Goal: Information Seeking & Learning: Learn about a topic

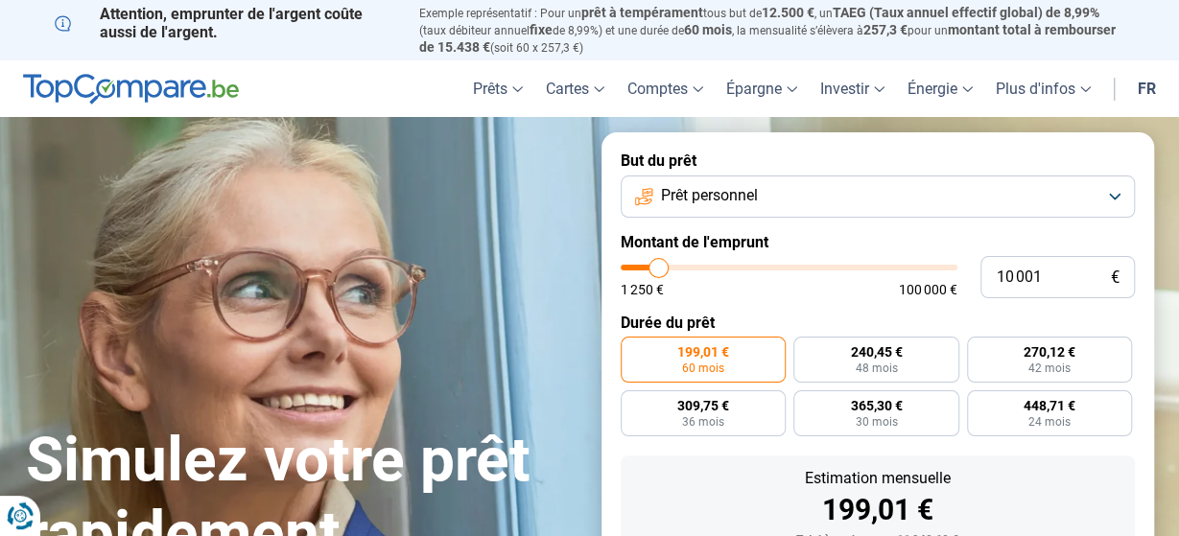
type input "11 000"
type input "11000"
type input "11 500"
type input "11500"
type input "11 750"
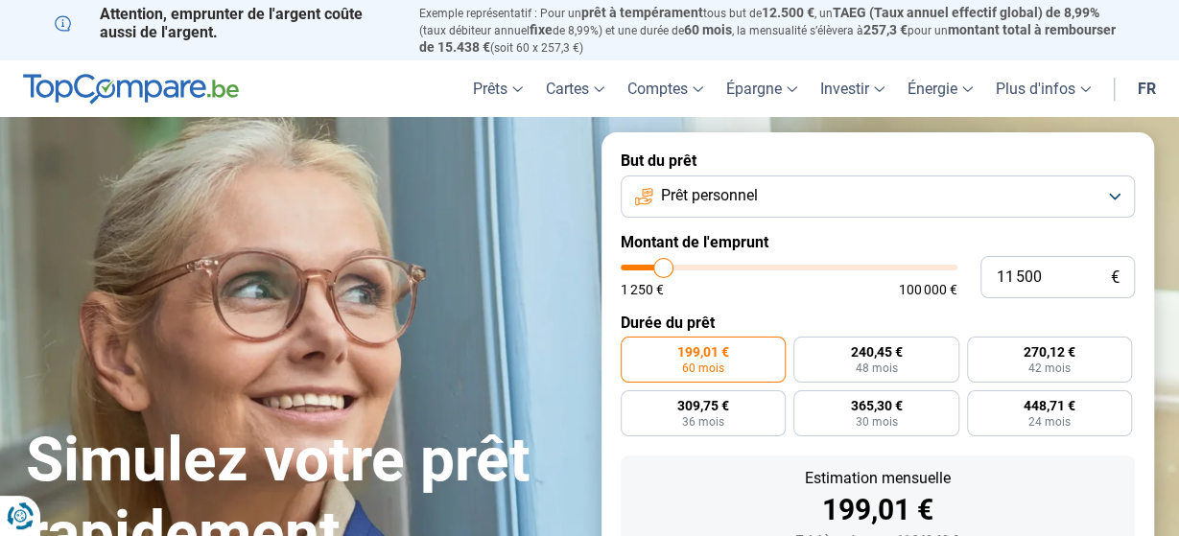
type input "11750"
type input "12 250"
type input "12250"
type input "12 750"
type input "12750"
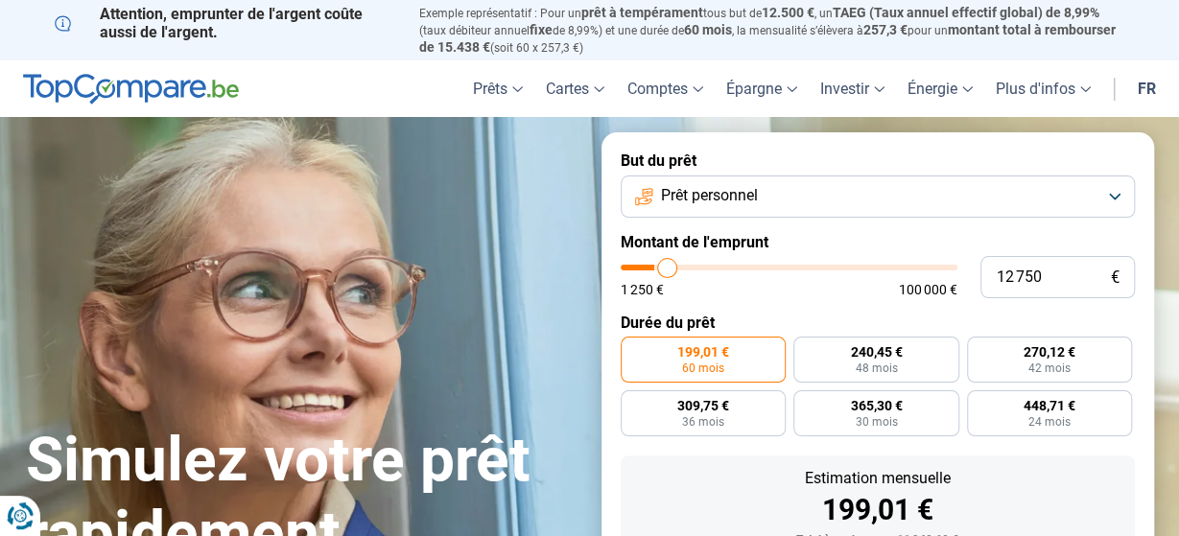
type input "13 250"
type input "13250"
type input "13 750"
type input "13750"
type input "14 000"
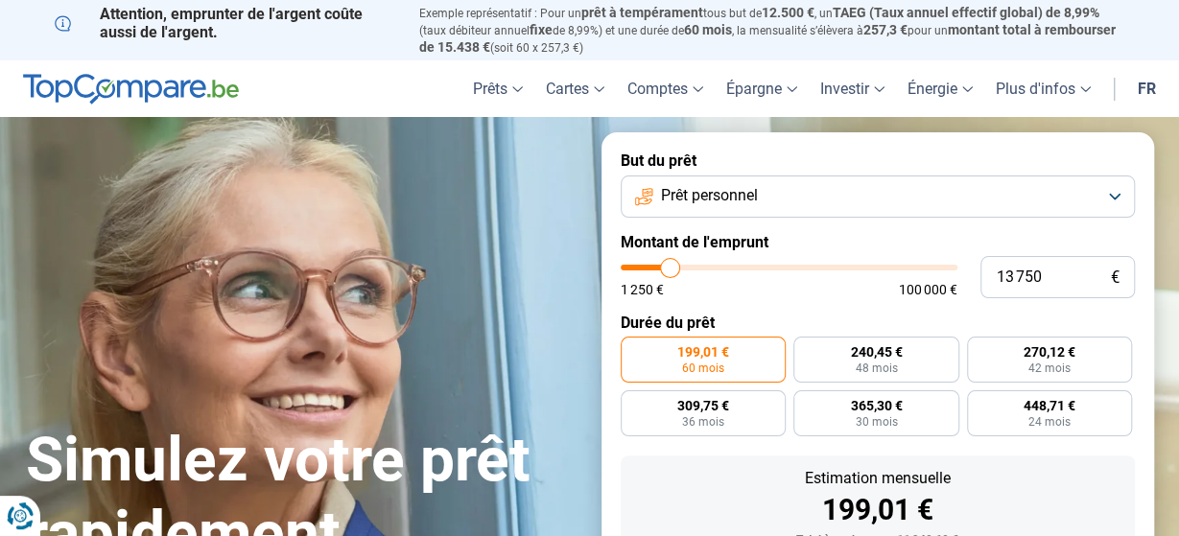
type input "14000"
type input "14 500"
type input "14500"
type input "15 250"
type input "15250"
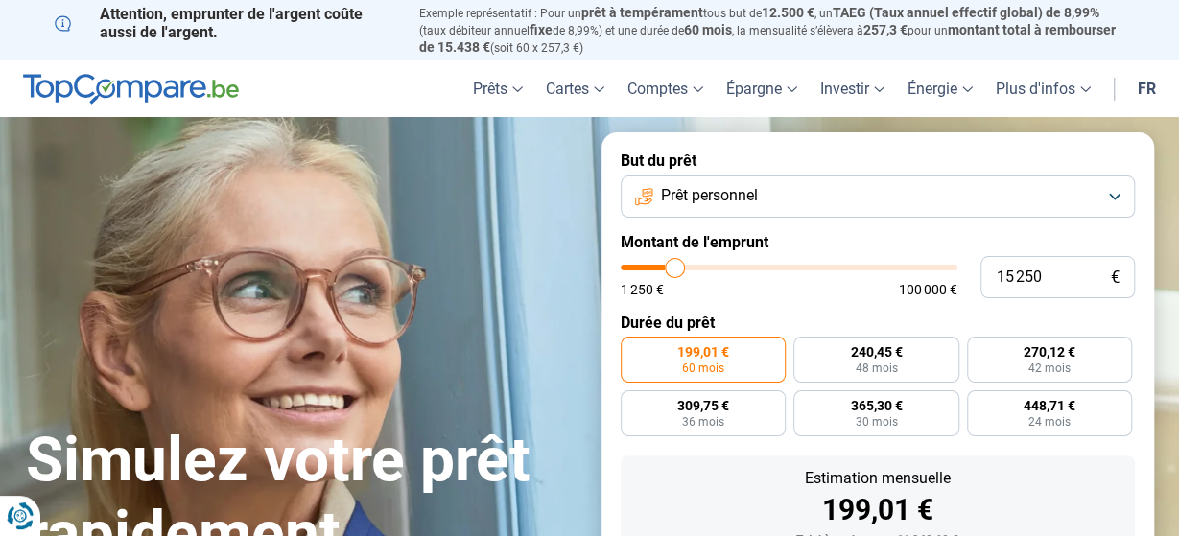
type input "16 250"
type input "16250"
type input "17 250"
type input "17250"
type input "17 750"
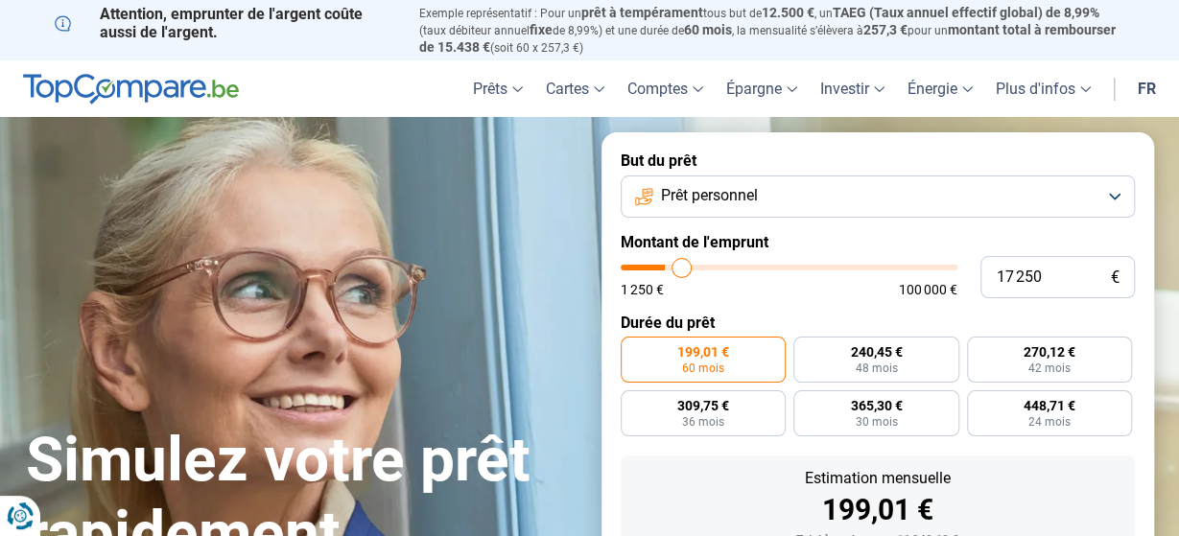
type input "17750"
type input "18 250"
type input "18250"
type input "18 750"
type input "18750"
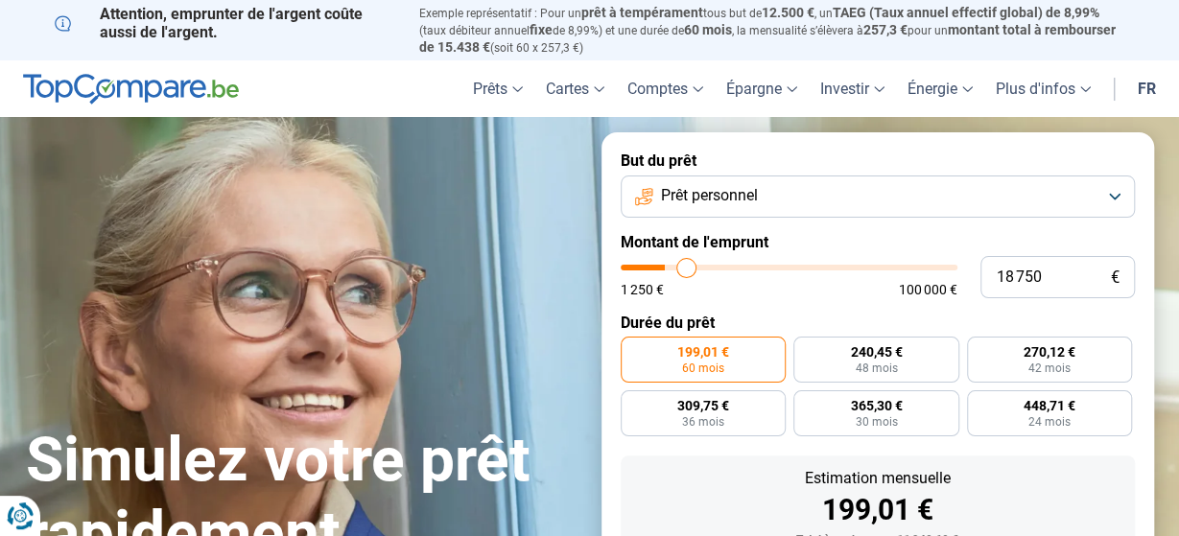
type input "19 750"
type input "19750"
type input "20 750"
type input "20750"
type input "21 500"
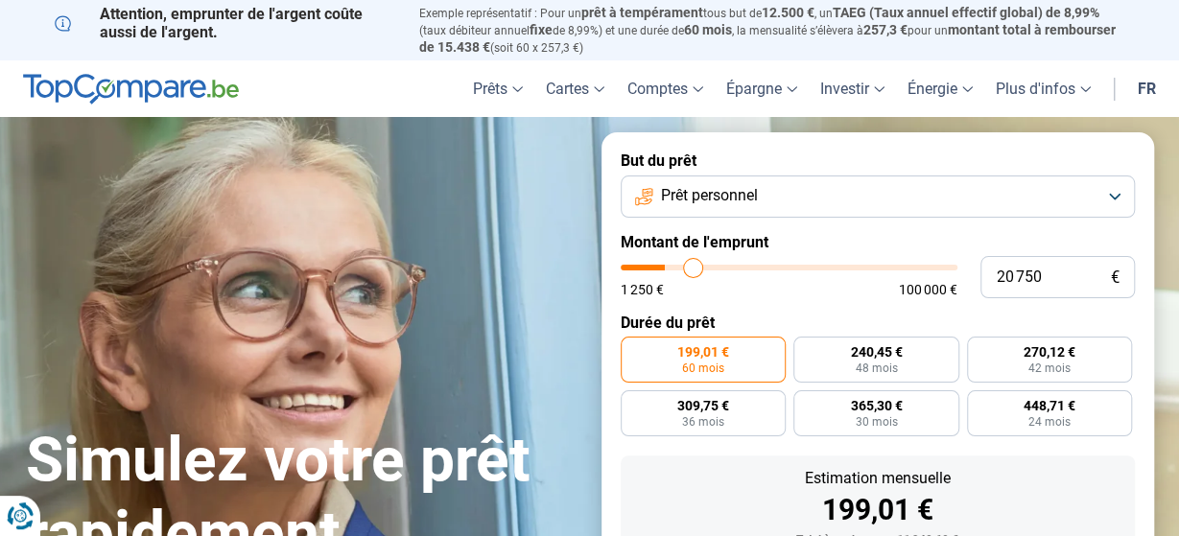
type input "21500"
type input "22 000"
type input "22000"
type input "23 000"
type input "23000"
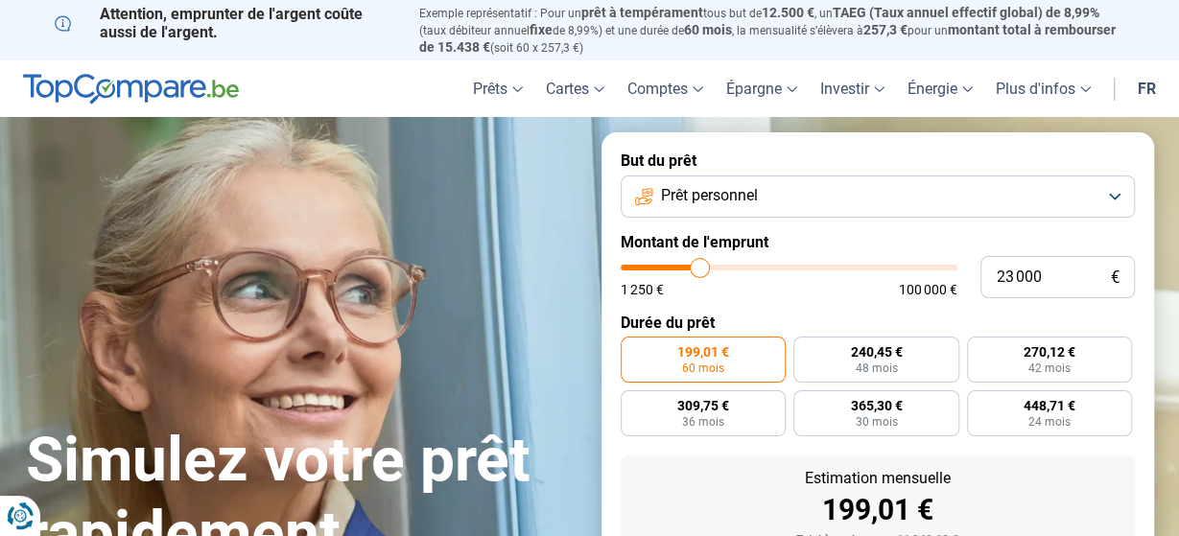
type input "24 250"
type input "24250"
type input "25 750"
type input "25750"
type input "26 500"
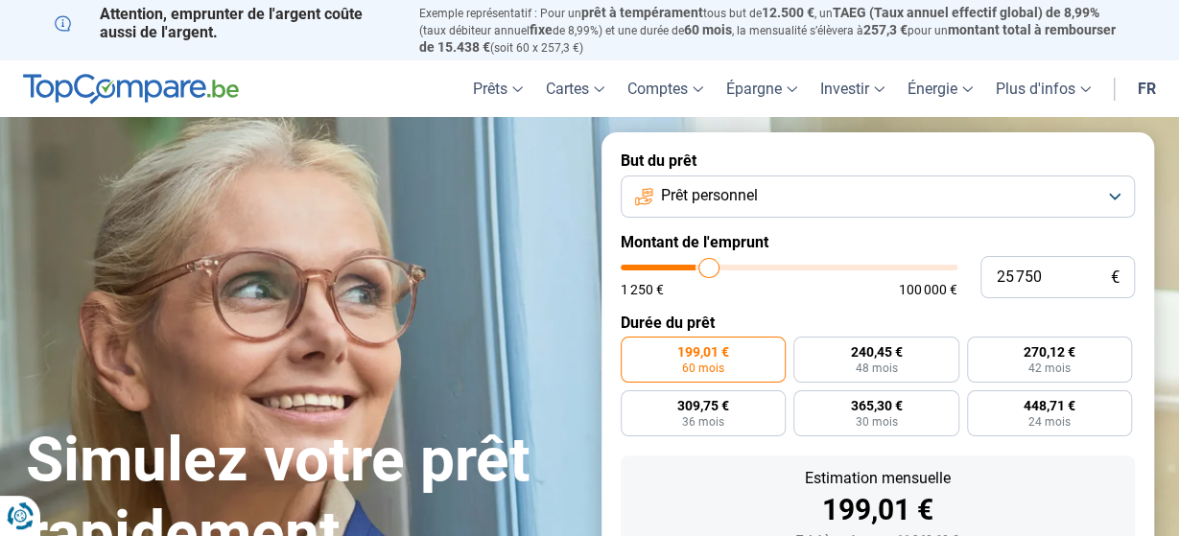
type input "26500"
type input "27 000"
type input "27000"
type input "27 750"
type input "27750"
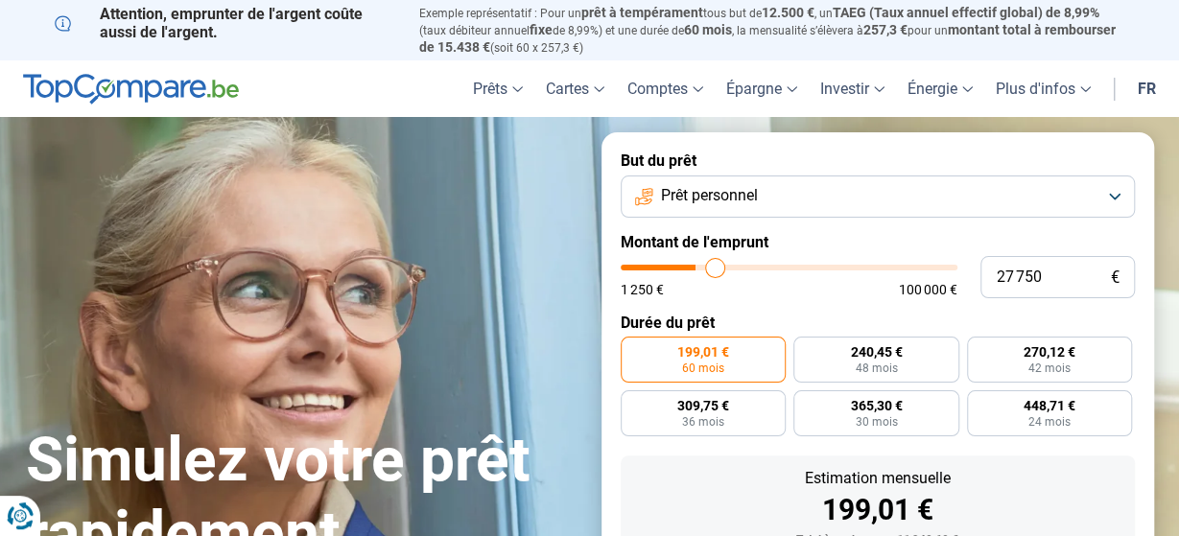
type input "28 250"
type input "28250"
type input "29 000"
type input "29000"
type input "30 500"
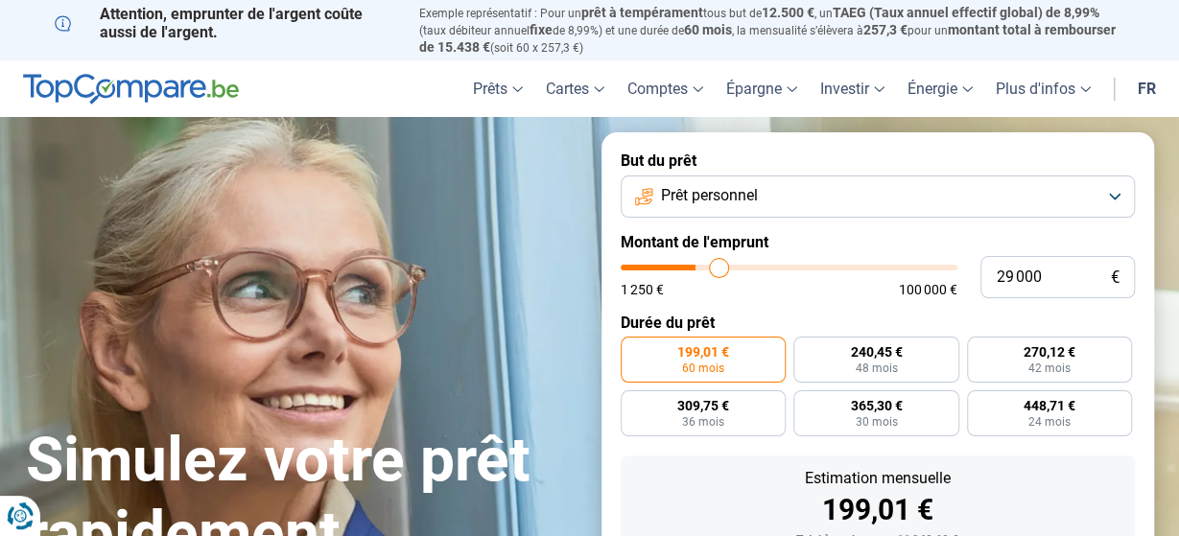
type input "30500"
type input "31 750"
type input "31750"
type input "32 500"
type input "32500"
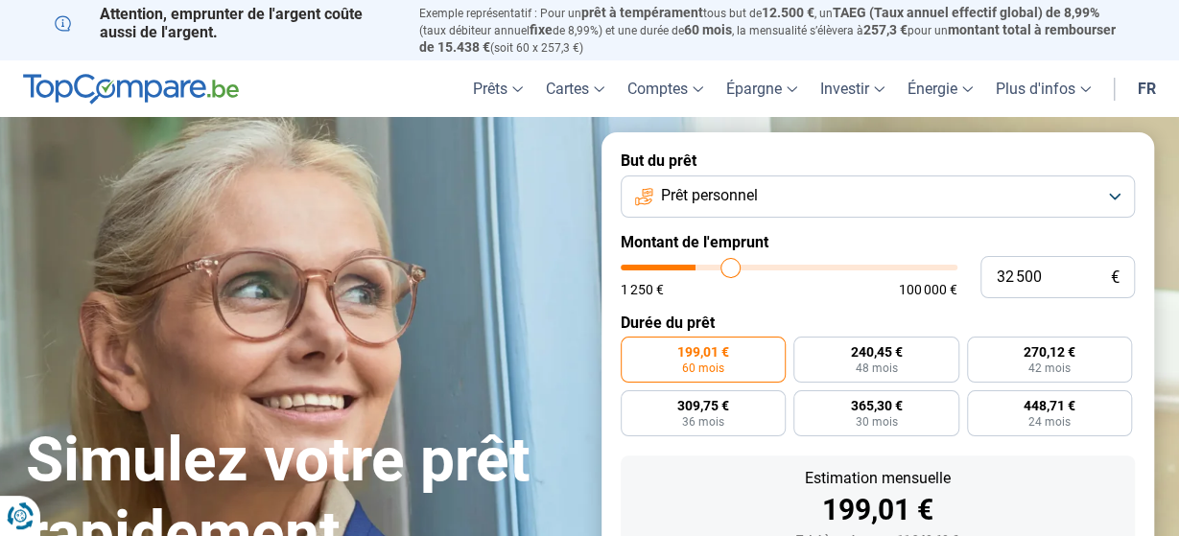
type input "35 750"
type input "35750"
type input "36 500"
type input "36500"
type input "37 250"
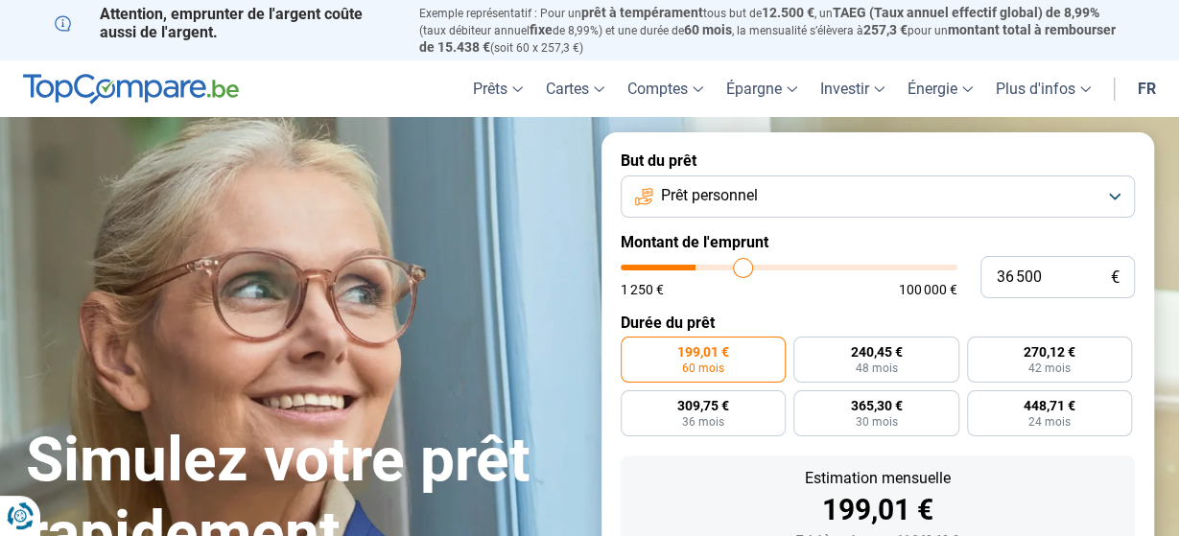
type input "37250"
type input "37 750"
type input "37750"
type input "38 250"
type input "38250"
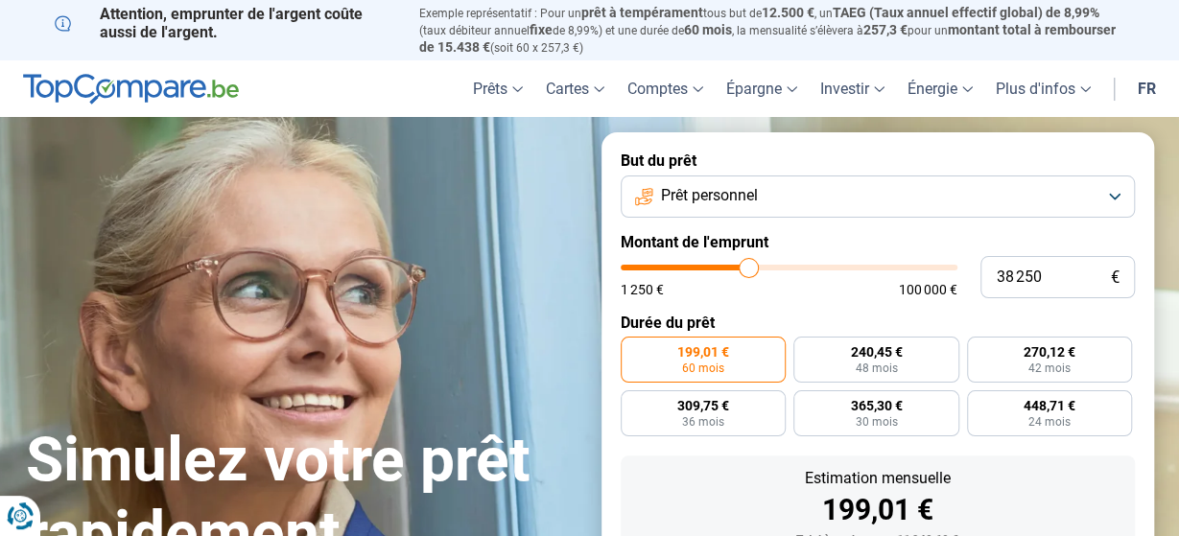
type input "38 750"
type input "38750"
type input "37 750"
type input "37750"
type input "37 250"
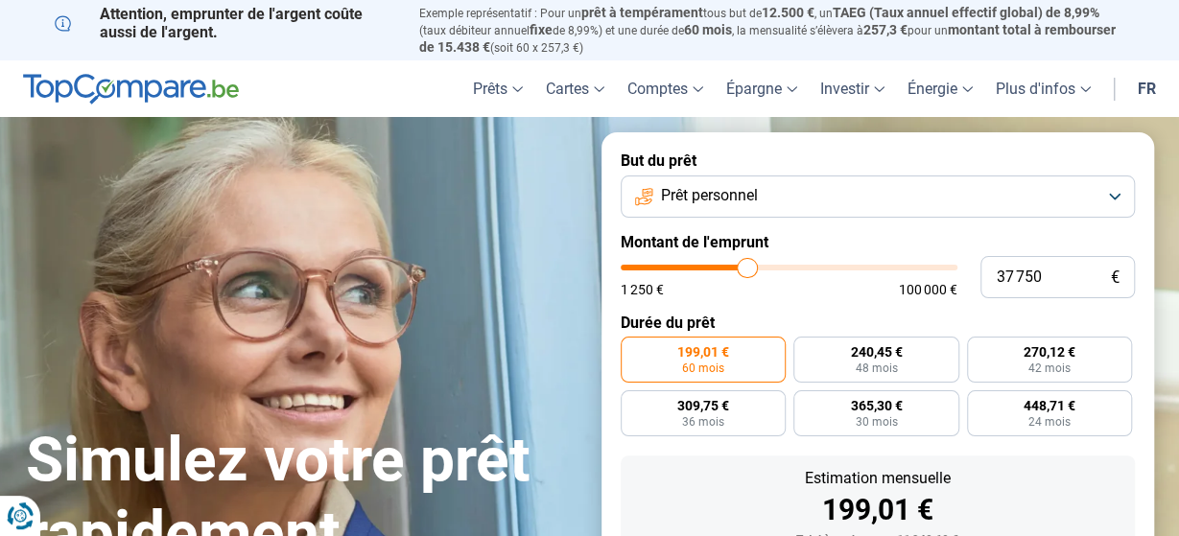
type input "37250"
type input "35 500"
type input "35500"
type input "34 250"
type input "34250"
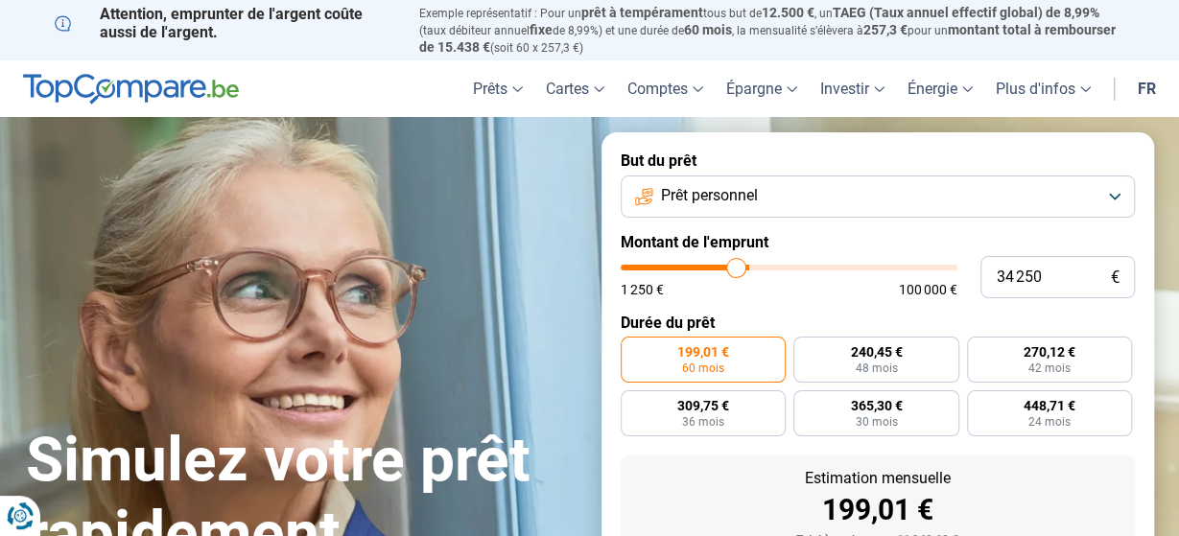
type input "33 000"
type input "33000"
type input "31 500"
type input "31500"
type input "31 000"
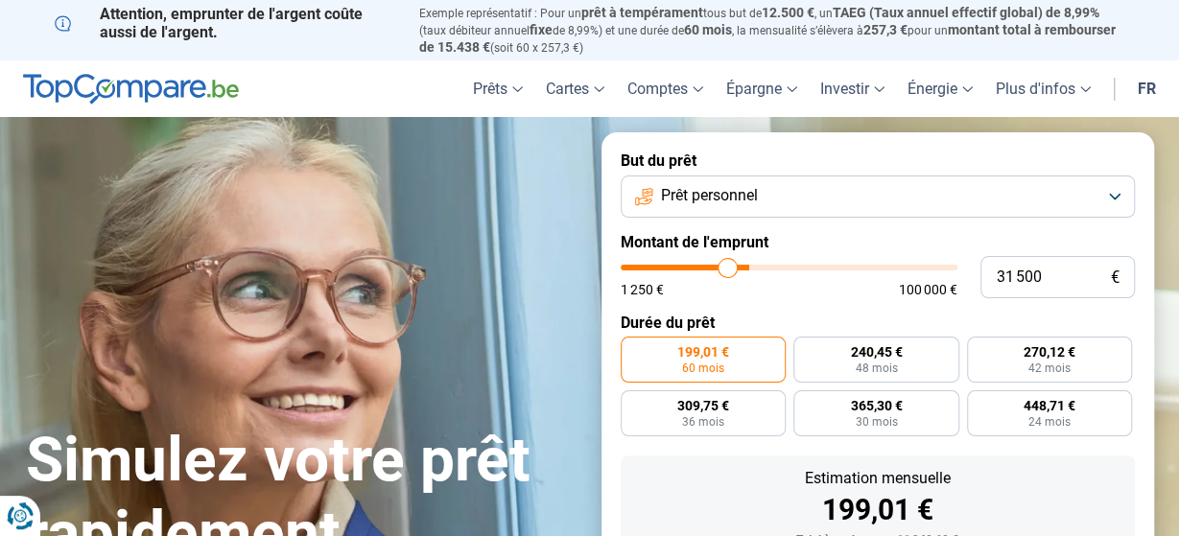
type input "31000"
type input "30 750"
type input "30750"
type input "30 500"
type input "30500"
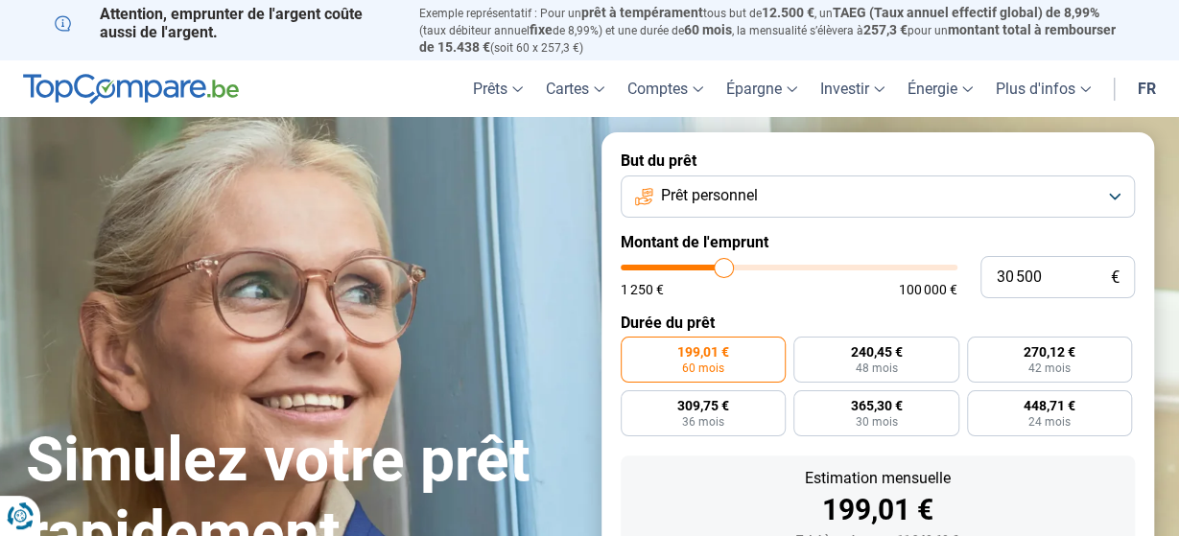
type input "29 750"
type input "29750"
type input "29 000"
type input "29000"
type input "28 250"
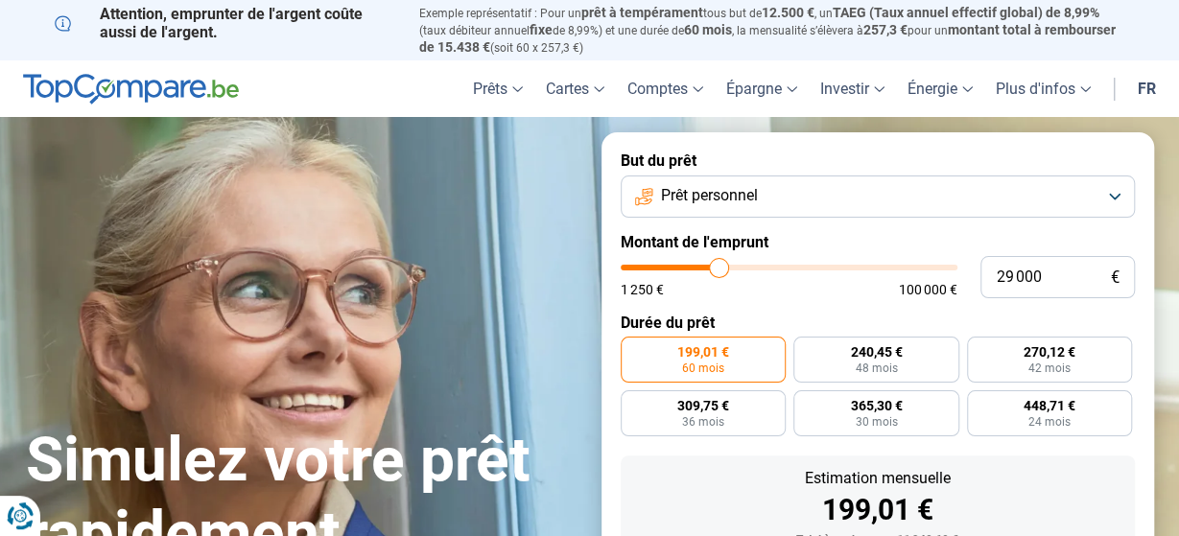
type input "28250"
type input "27 750"
type input "27750"
type input "27 500"
type input "27500"
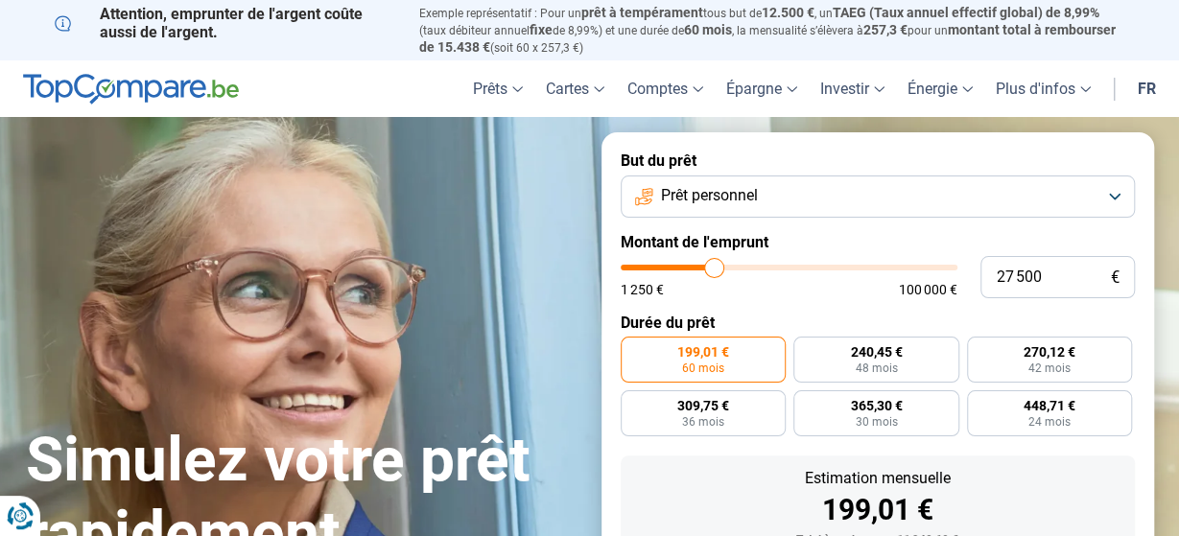
type input "27 250"
type input "27250"
type input "27 000"
type input "27000"
type input "26 750"
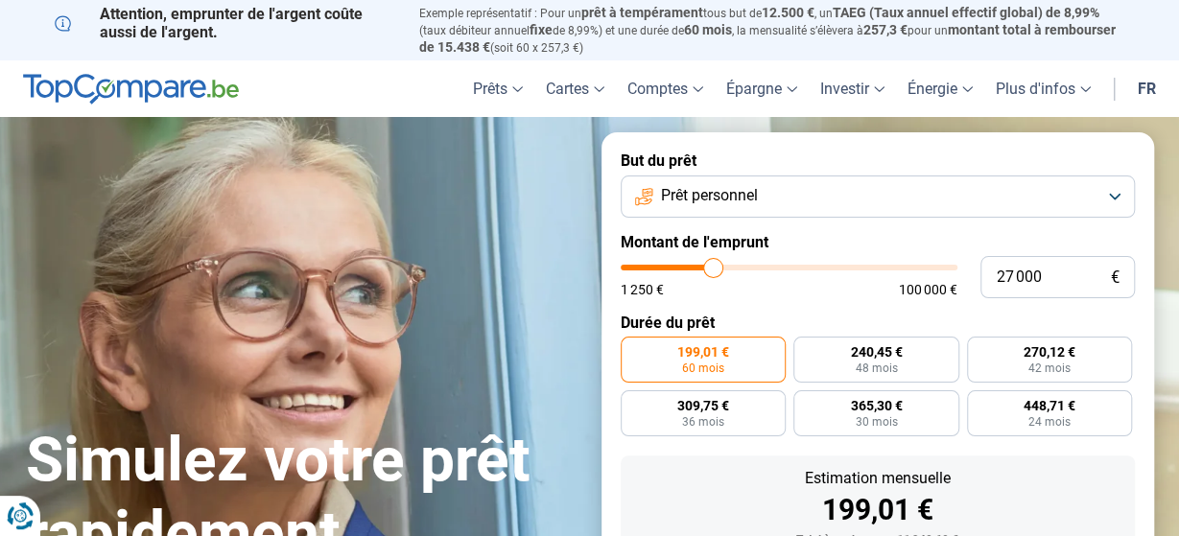
type input "26750"
type input "26 500"
type input "26500"
type input "26 000"
type input "26000"
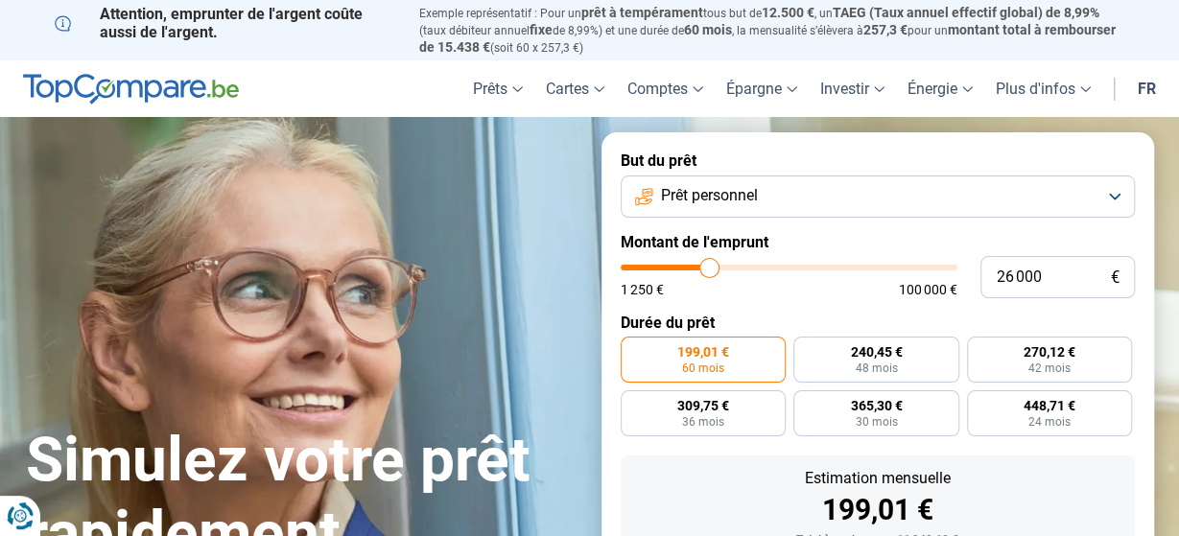
type input "25 750"
type input "25750"
type input "25 500"
type input "25500"
type input "25 250"
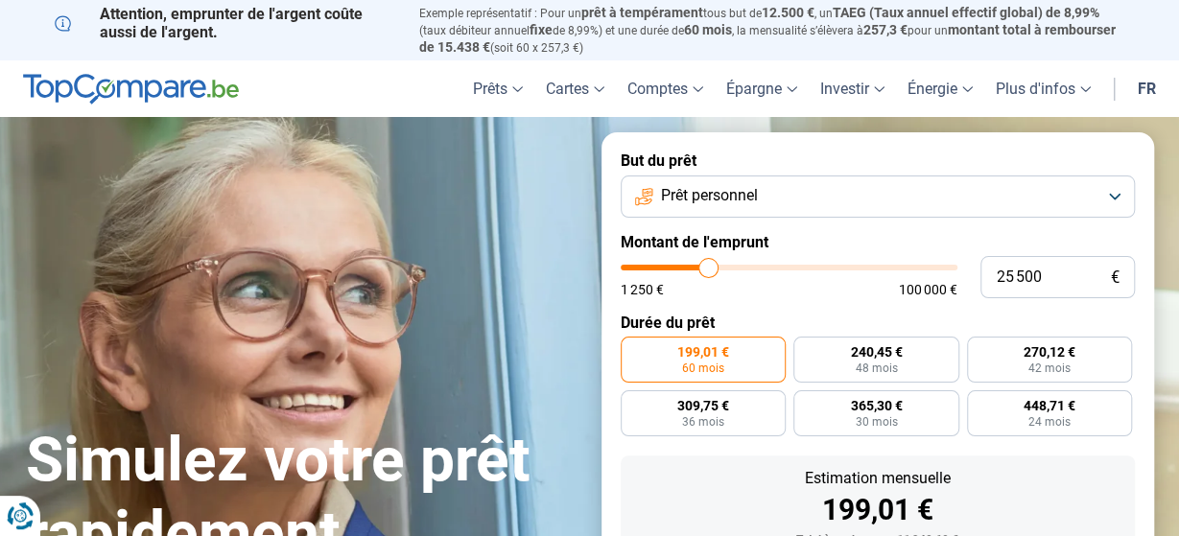
type input "25250"
type input "25 000"
type input "25000"
type input "24 750"
type input "24750"
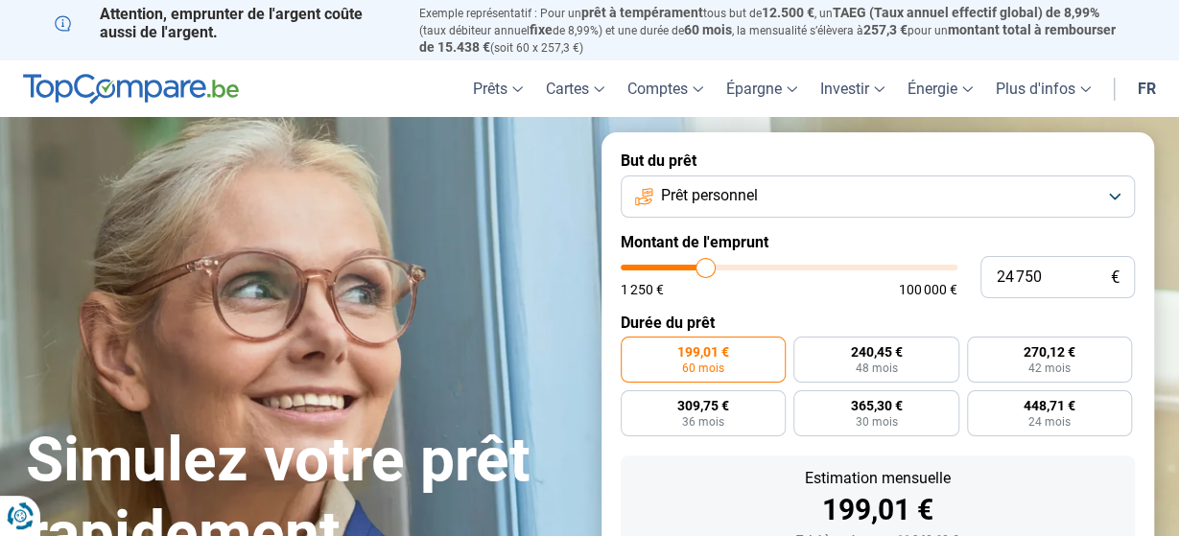
type input "23 500"
type input "23500"
type input "23 000"
type input "23000"
type input "22 750"
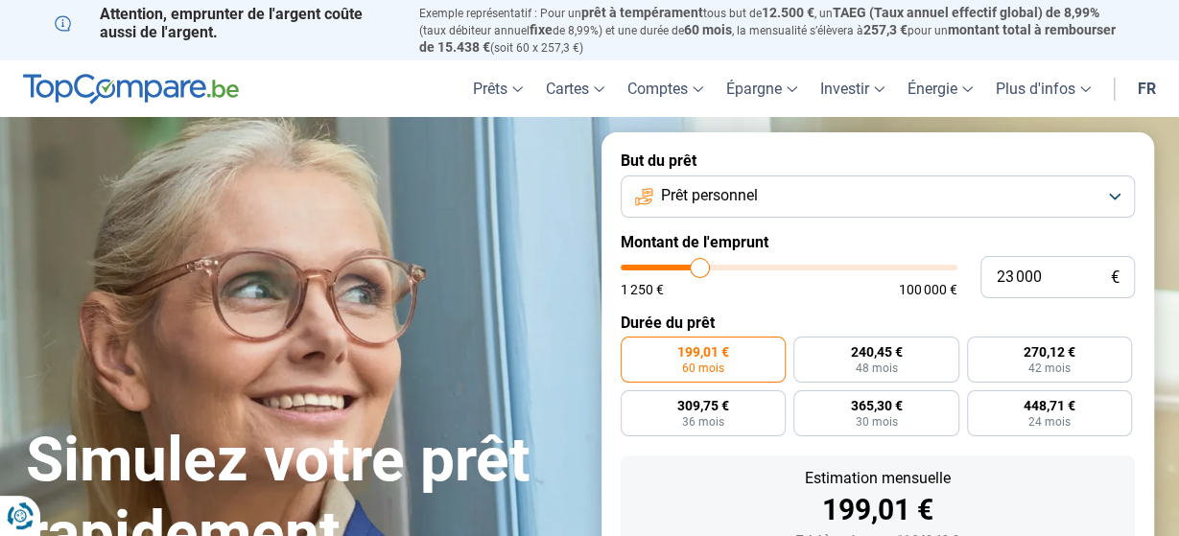
type input "22750"
type input "21 250"
type input "21250"
type input "21 000"
type input "21000"
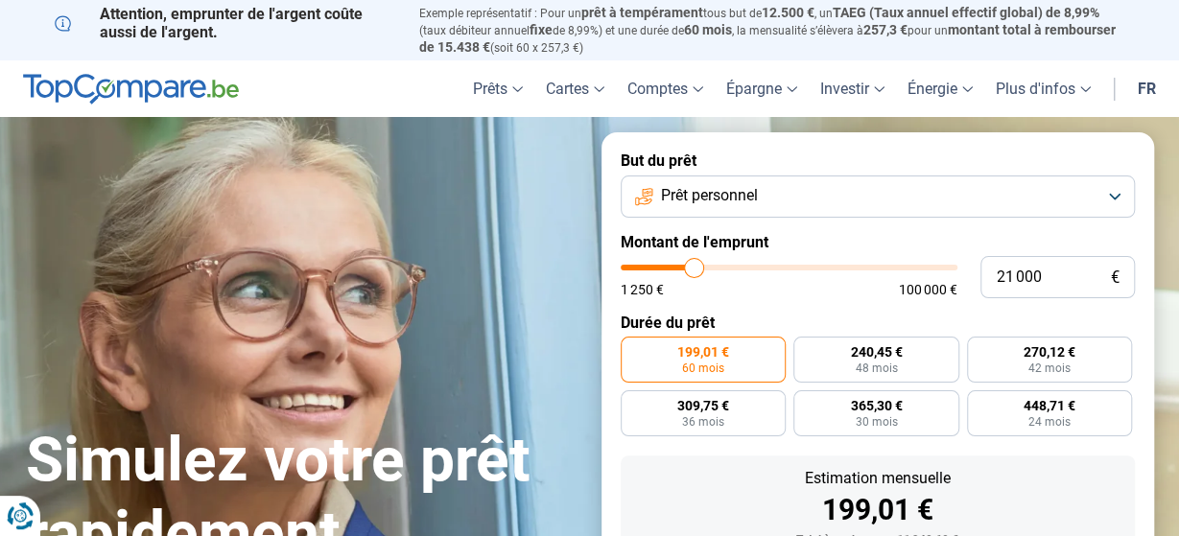
type input "20 750"
type input "20750"
type input "20 250"
type input "20250"
type input "19 750"
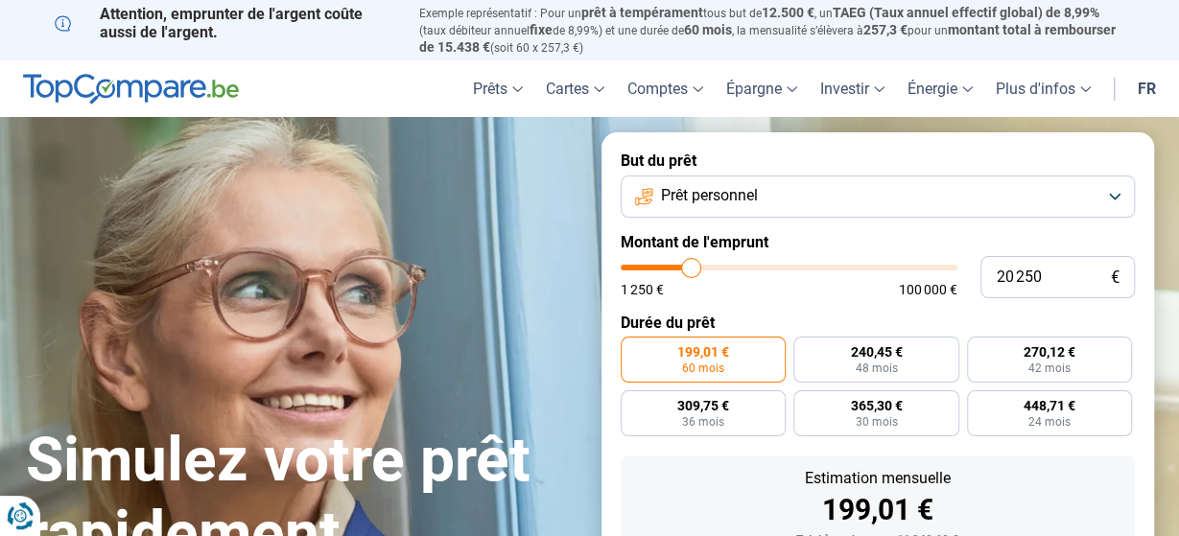
type input "19750"
type input "20 000"
drag, startPoint x: 662, startPoint y: 266, endPoint x: 691, endPoint y: 272, distance: 29.6
type input "20000"
click at [691, 271] on input "range" at bounding box center [789, 268] width 337 height 6
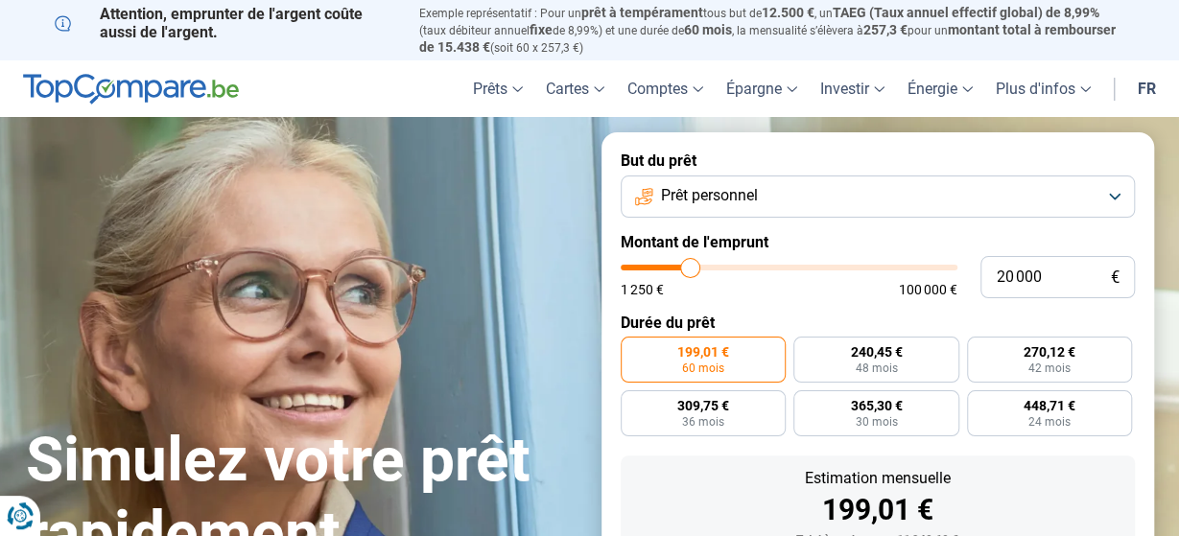
radio input "false"
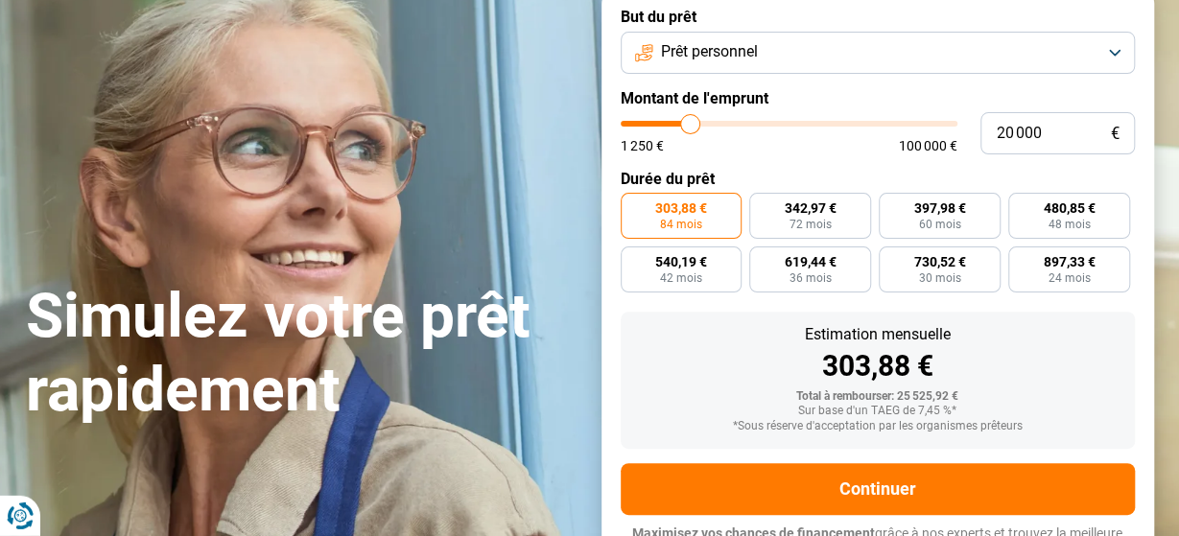
scroll to position [70, 0]
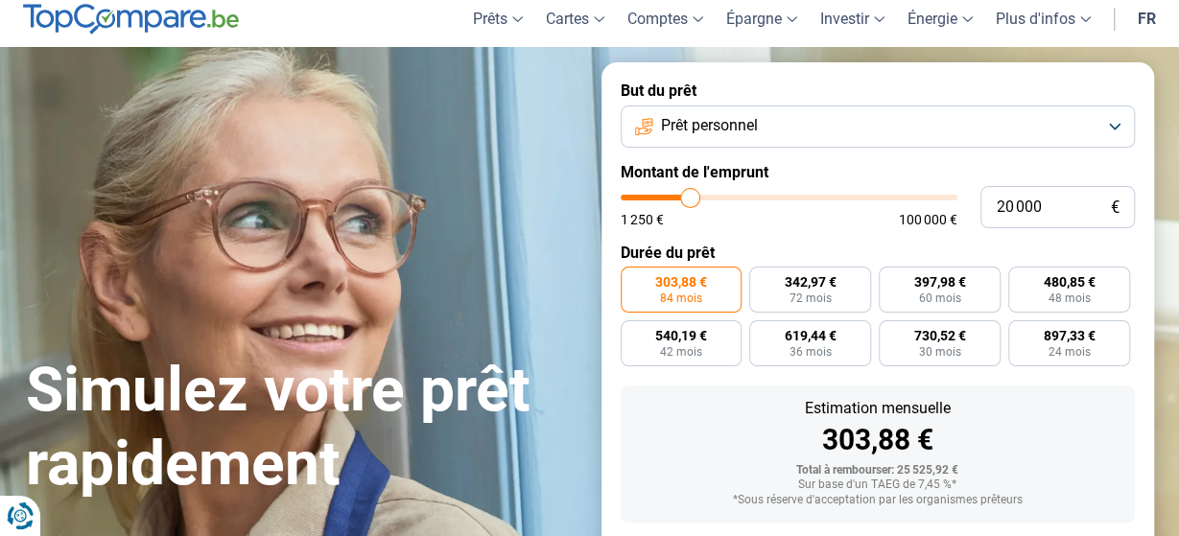
type input "20 250"
type input "20250"
type input "20 500"
type input "20500"
type input "20 750"
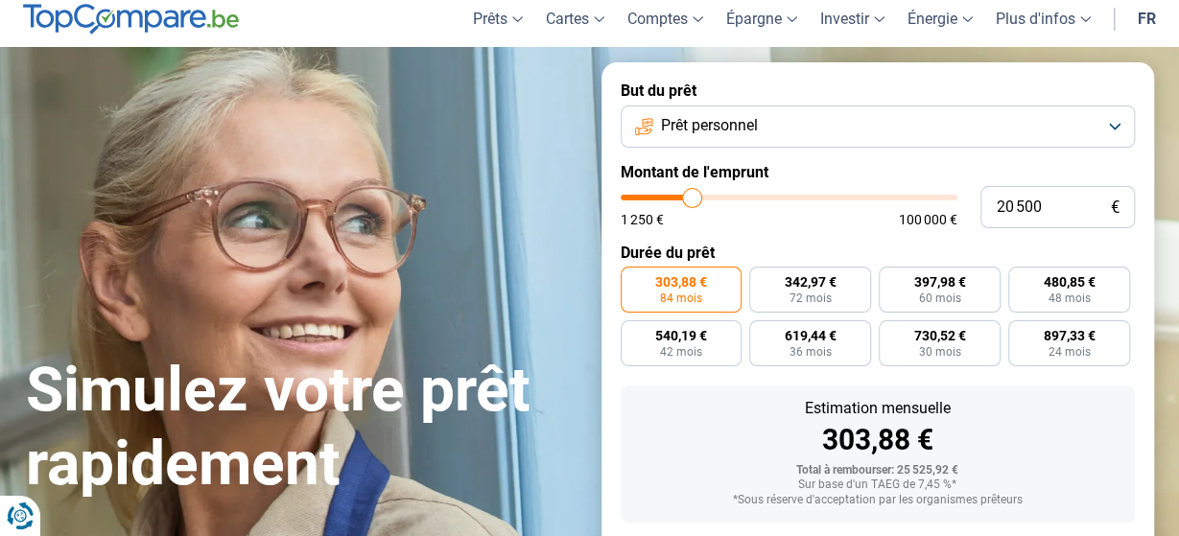
type input "20750"
type input "21 000"
type input "21000"
type input "21 250"
type input "21250"
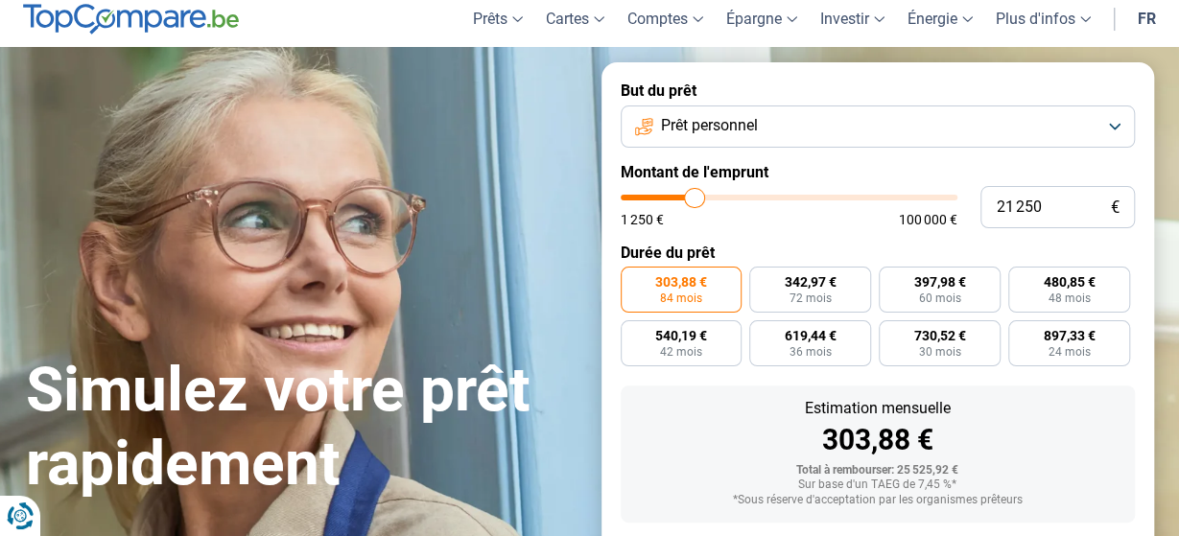
type input "21 500"
type input "21500"
type input "21 750"
type input "21750"
type input "22 000"
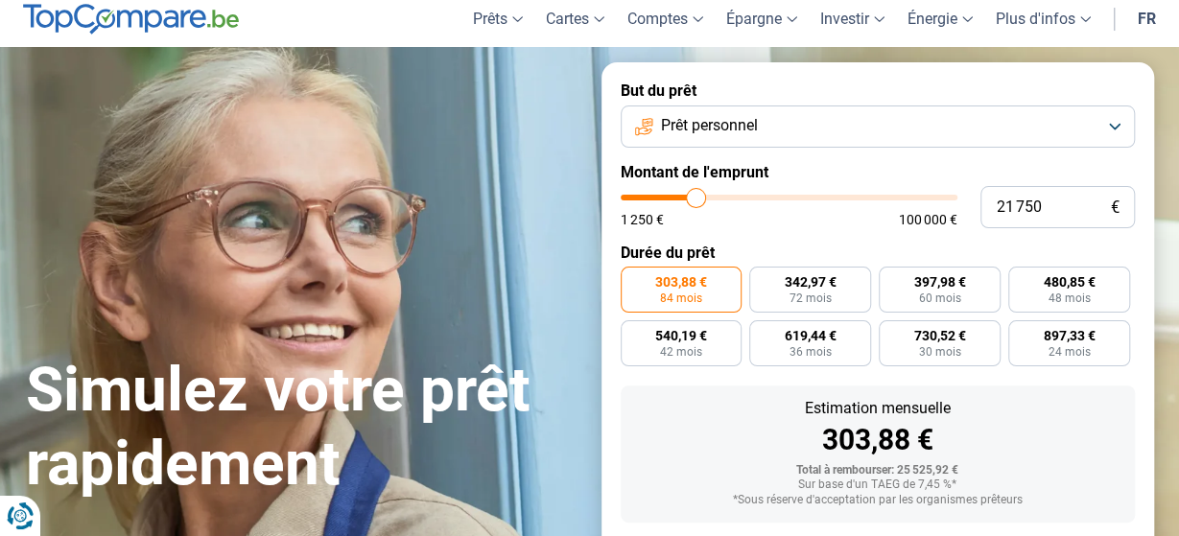
type input "22000"
type input "22 250"
type input "22250"
type input "22 500"
type input "22500"
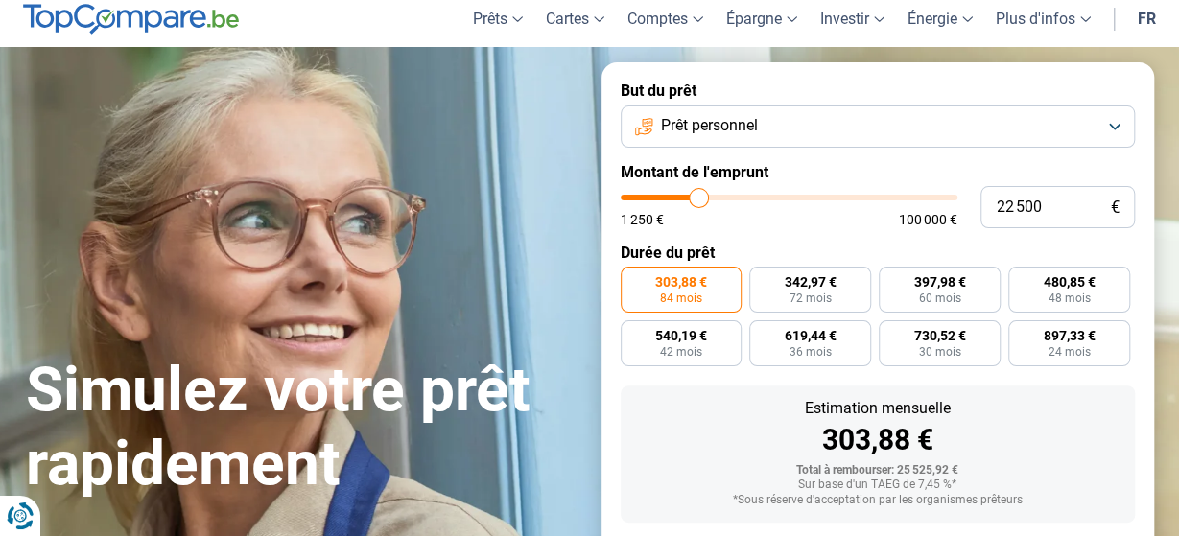
type input "22 750"
type input "22750"
type input "23 000"
type input "23000"
type input "23 250"
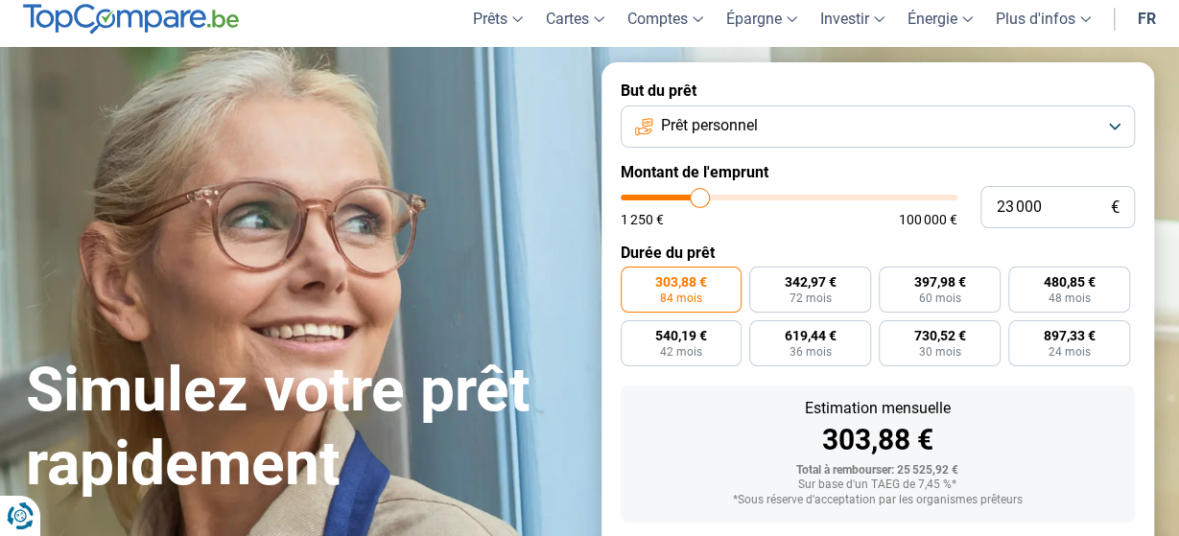
type input "23250"
type input "23 500"
type input "23500"
type input "23 750"
type input "23750"
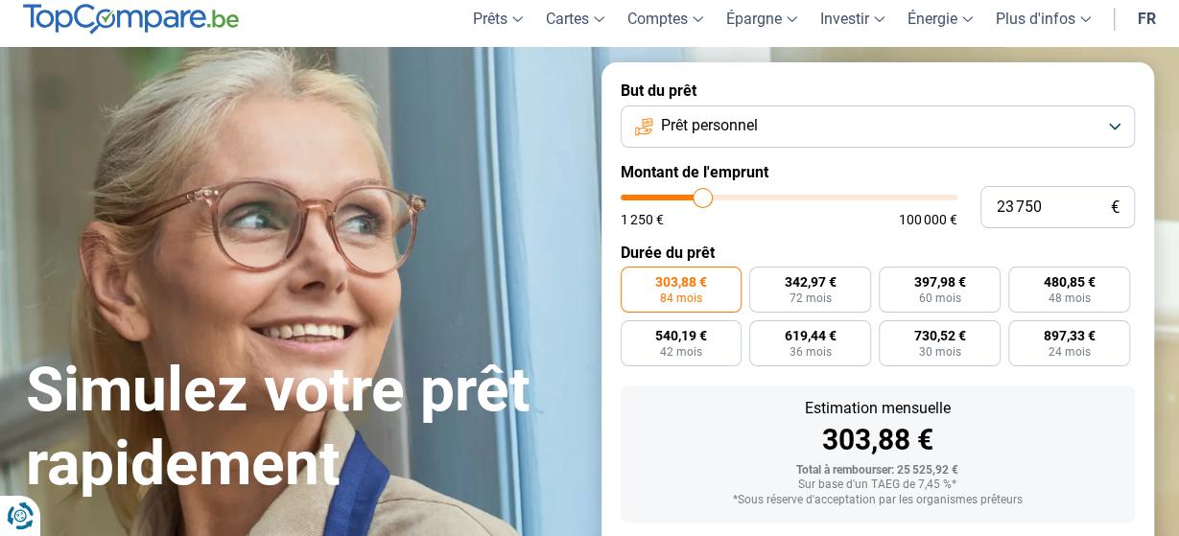
type input "24 000"
type input "24000"
type input "24 250"
type input "24250"
type input "24 500"
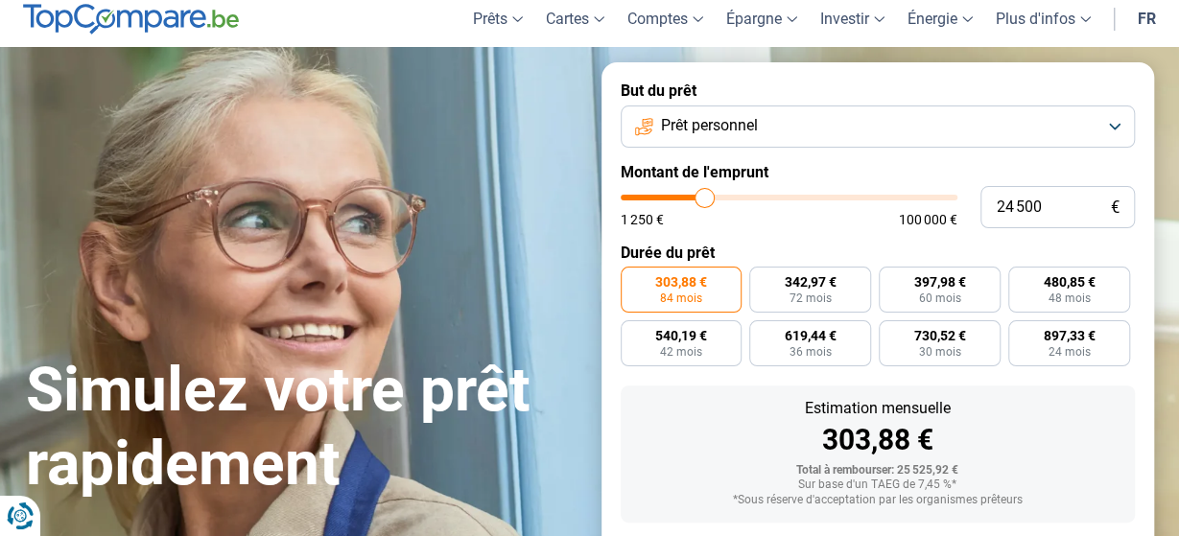
drag, startPoint x: 691, startPoint y: 199, endPoint x: 705, endPoint y: 199, distance: 14.4
type input "24500"
click at [705, 199] on input "range" at bounding box center [789, 198] width 337 height 6
radio input "false"
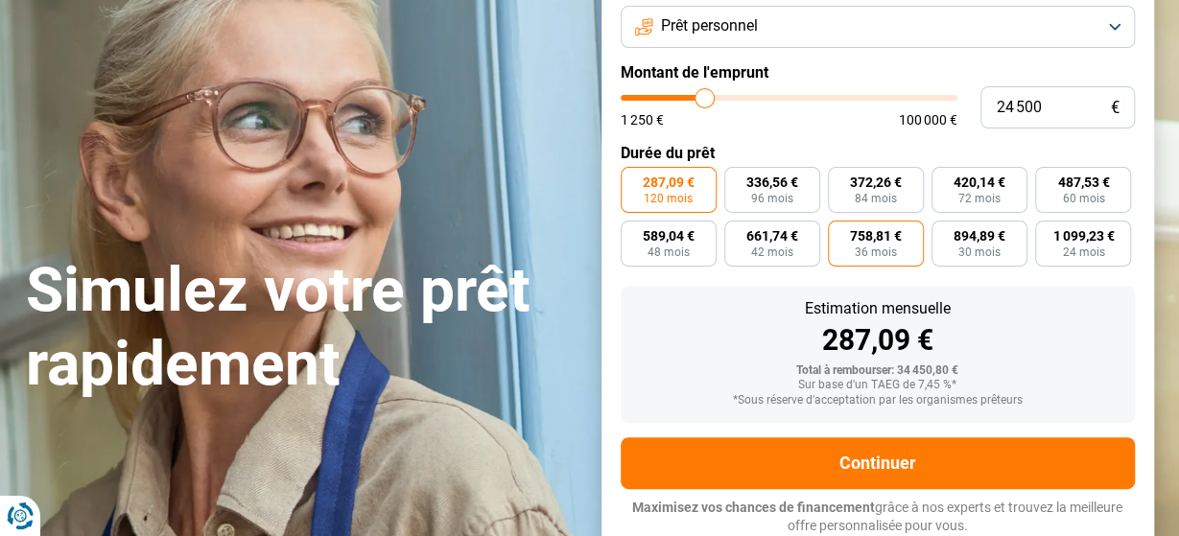
scroll to position [0, 0]
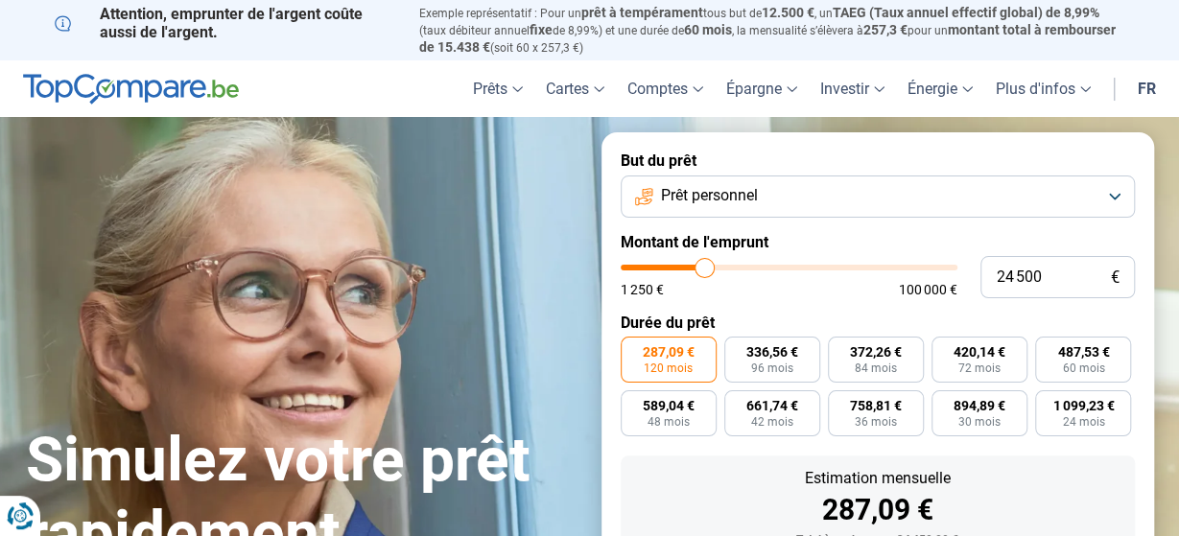
click at [765, 191] on button "Prêt personnel" at bounding box center [878, 197] width 514 height 42
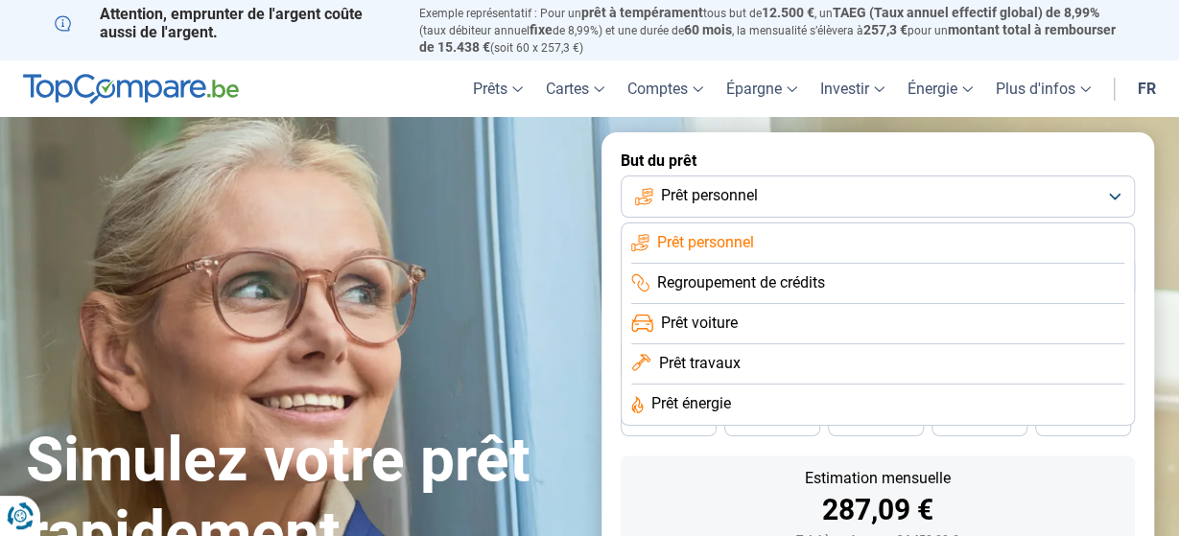
click at [713, 322] on span "Prêt voiture" at bounding box center [699, 323] width 77 height 21
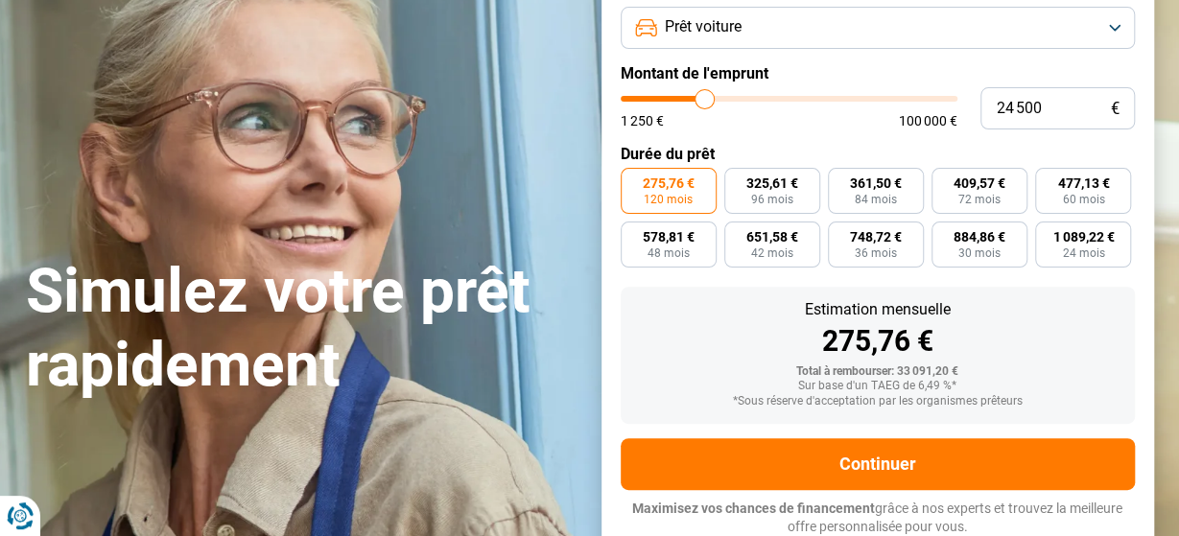
scroll to position [170, 0]
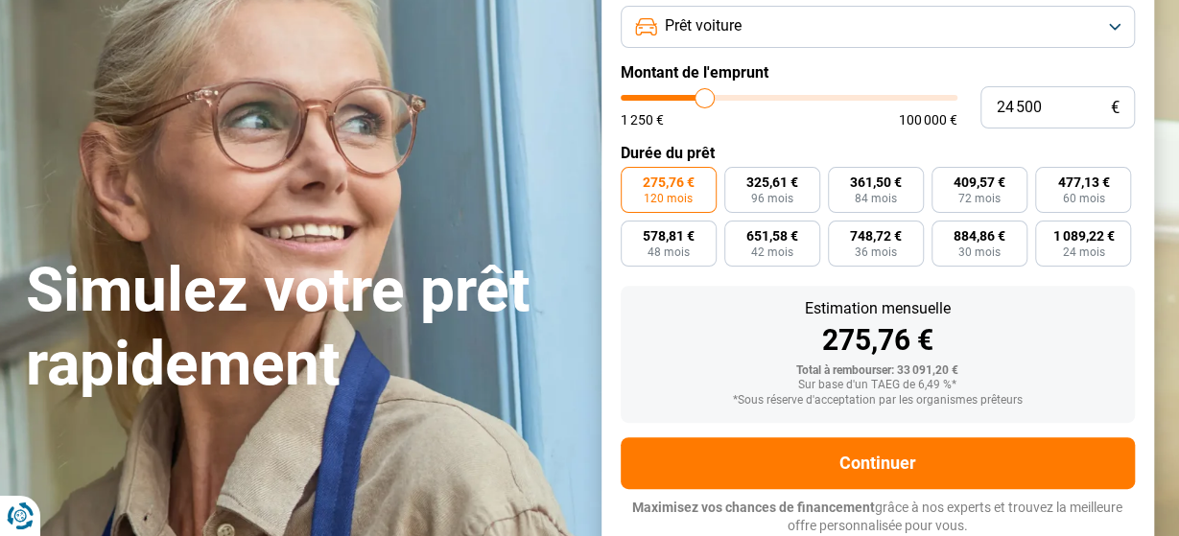
type input "25 750"
type input "25750"
type input "26 000"
type input "26000"
type input "27 250"
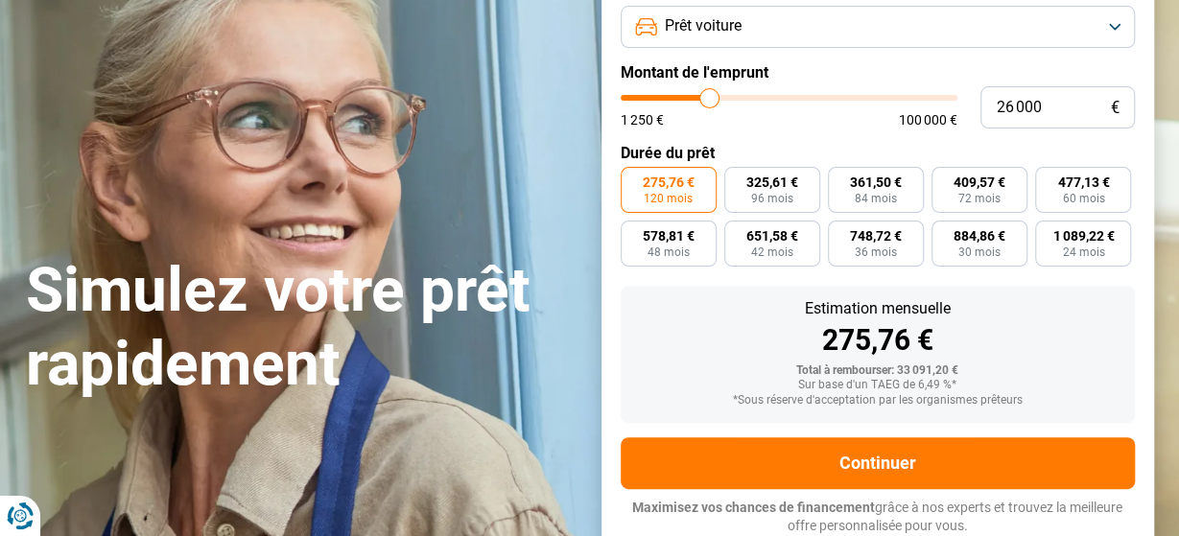
type input "27250"
type input "30 500"
type input "30500"
type input "34 500"
type input "34500"
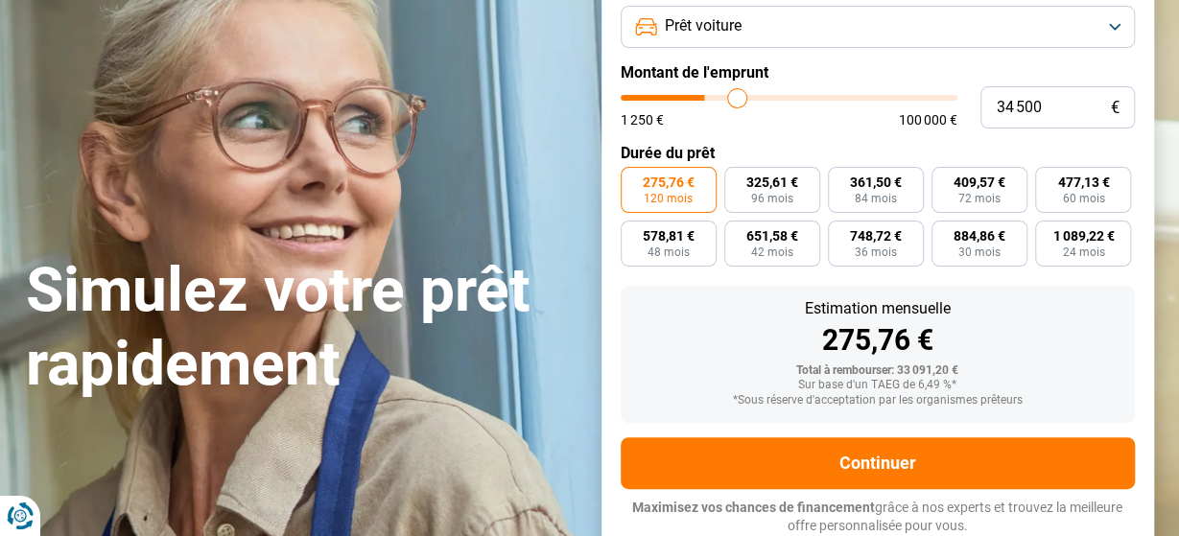
type input "38 250"
type input "38250"
type input "42 750"
type input "42750"
type input "44 750"
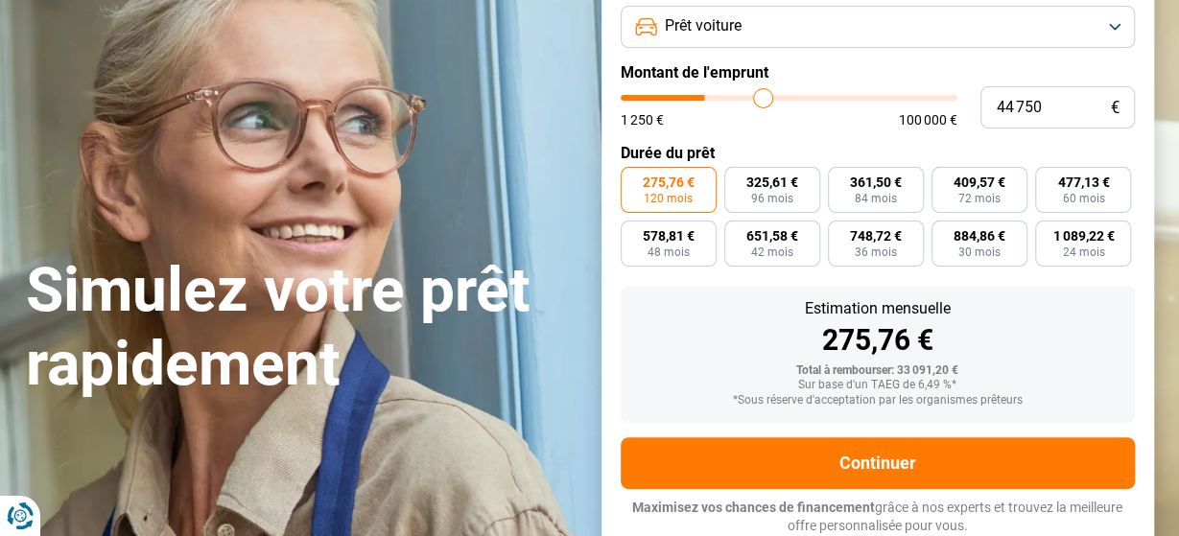
type input "44750"
type input "45 250"
type input "45250"
type input "45 500"
type input "45500"
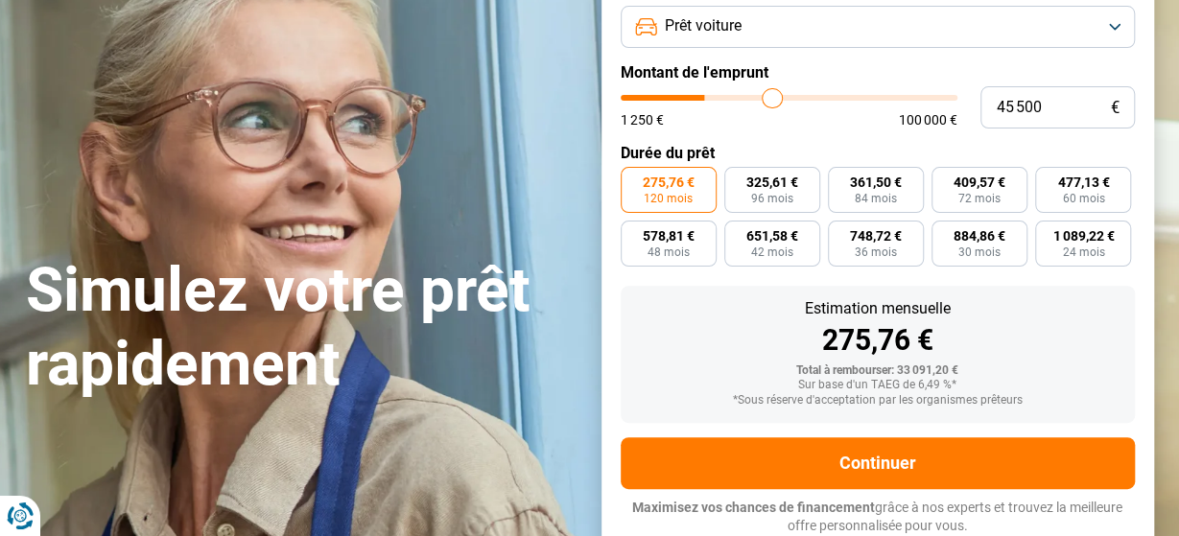
type input "45 750"
type input "45750"
type input "46 750"
type input "46750"
drag, startPoint x: 709, startPoint y: 104, endPoint x: 703, endPoint y: 120, distance: 17.3
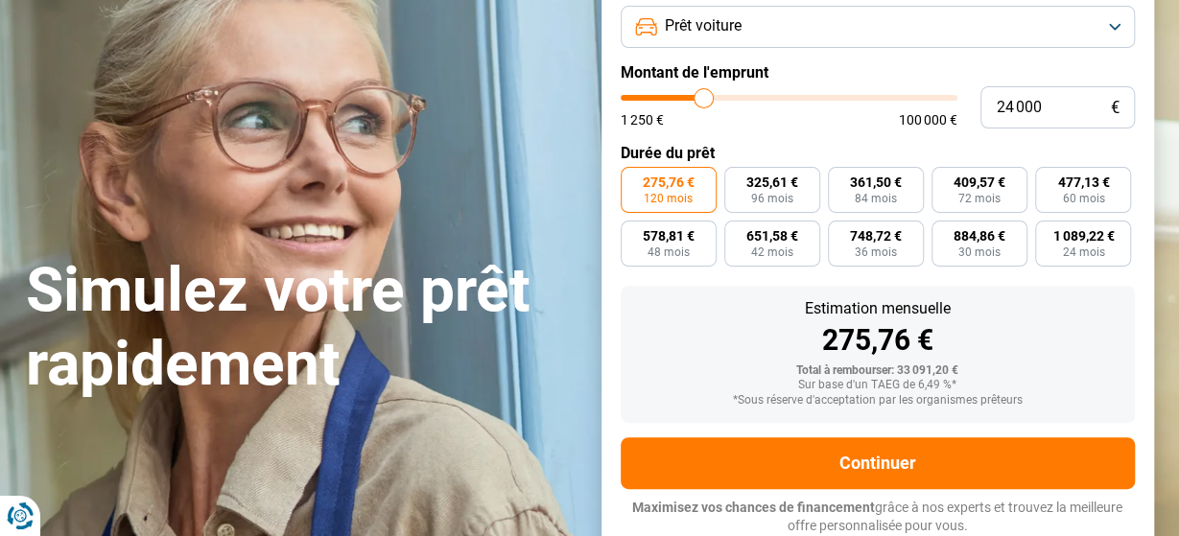
click at [703, 101] on input "range" at bounding box center [789, 98] width 337 height 6
